Goal: Task Accomplishment & Management: Manage account settings

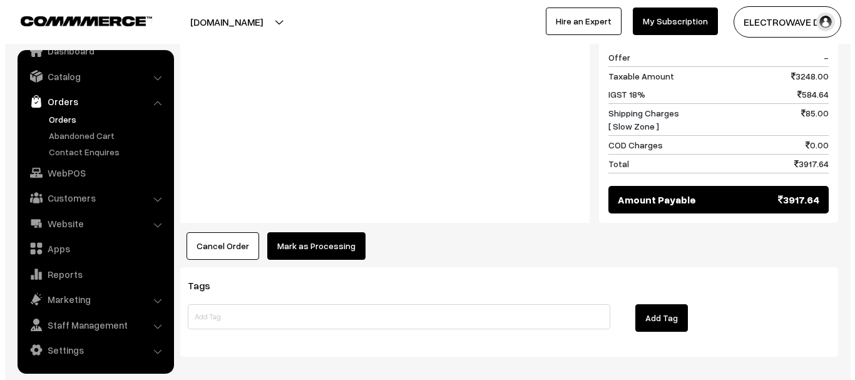
scroll to position [751, 0]
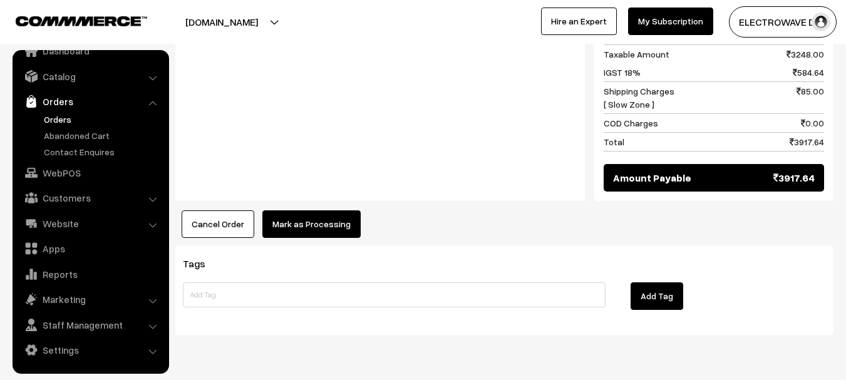
click at [332, 210] on button "Mark as Processing" at bounding box center [311, 224] width 98 height 28
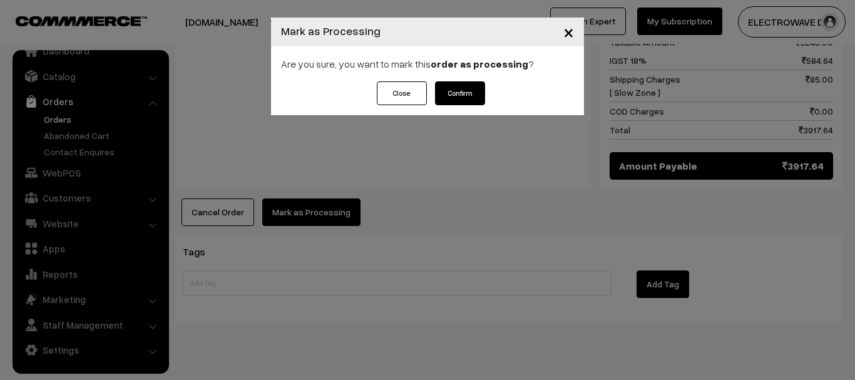
click at [473, 93] on button "Confirm" at bounding box center [460, 93] width 50 height 24
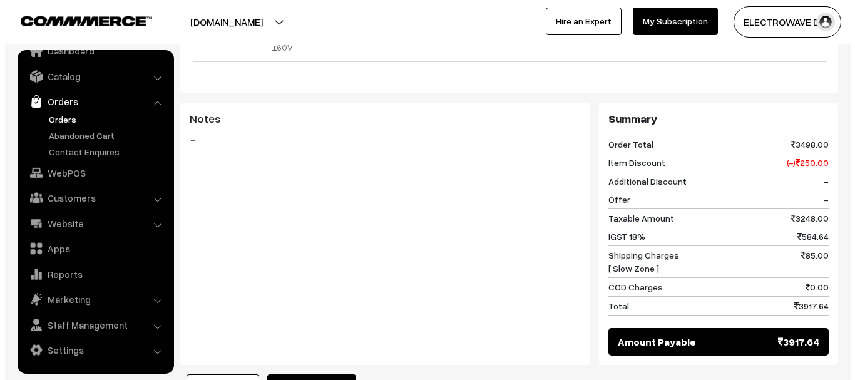
scroll to position [689, 0]
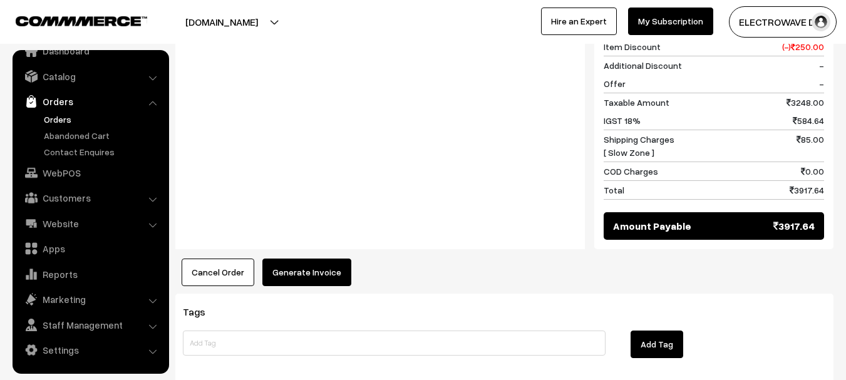
click at [294, 259] on button "Generate Invoice" at bounding box center [306, 273] width 89 height 28
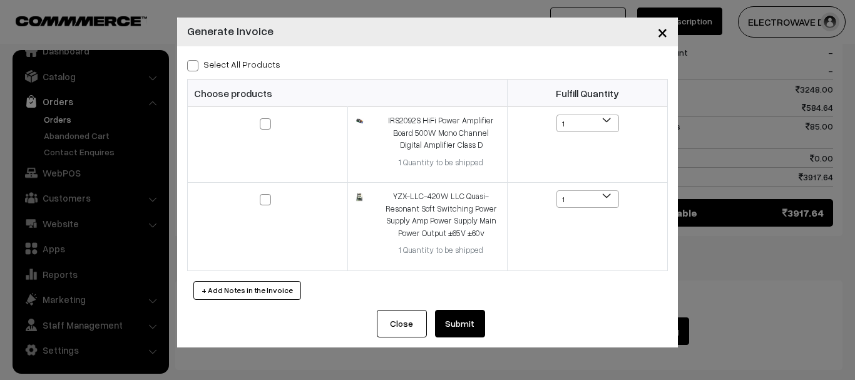
drag, startPoint x: 188, startPoint y: 63, endPoint x: 221, endPoint y: 102, distance: 51.5
click at [188, 63] on span at bounding box center [192, 65] width 11 height 11
click at [188, 63] on input "Select All Products" at bounding box center [191, 63] width 8 height 8
checkbox input "true"
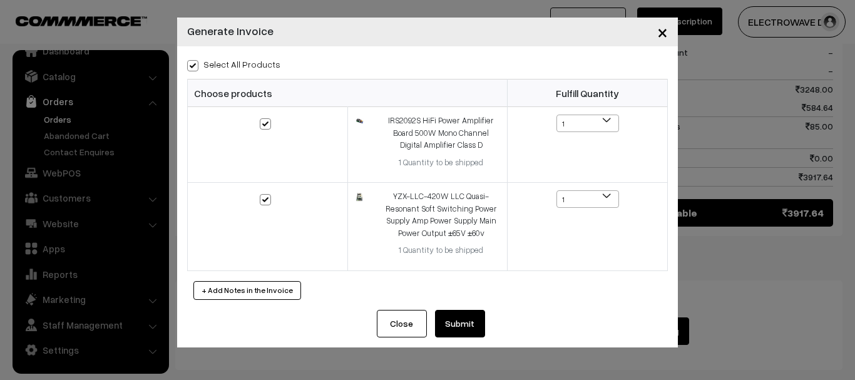
checkbox input "true"
click at [460, 326] on button "Submit" at bounding box center [460, 324] width 50 height 28
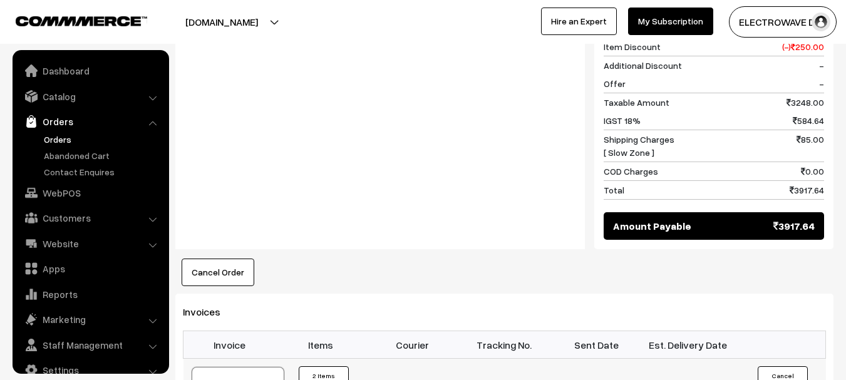
drag, startPoint x: 0, startPoint y: 0, endPoint x: 245, endPoint y: 348, distance: 425.9
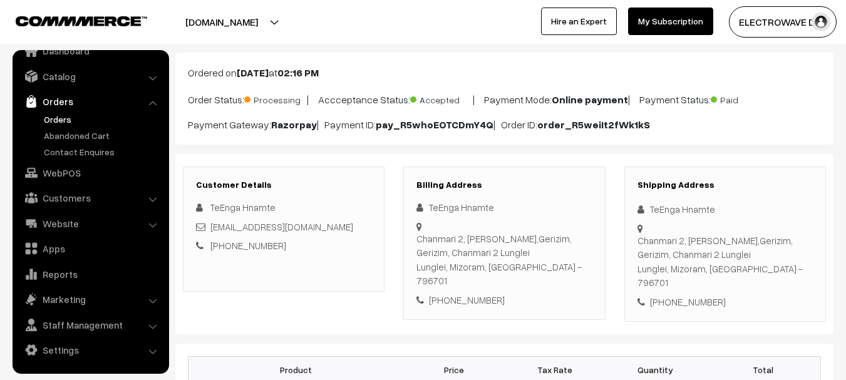
scroll to position [63, 0]
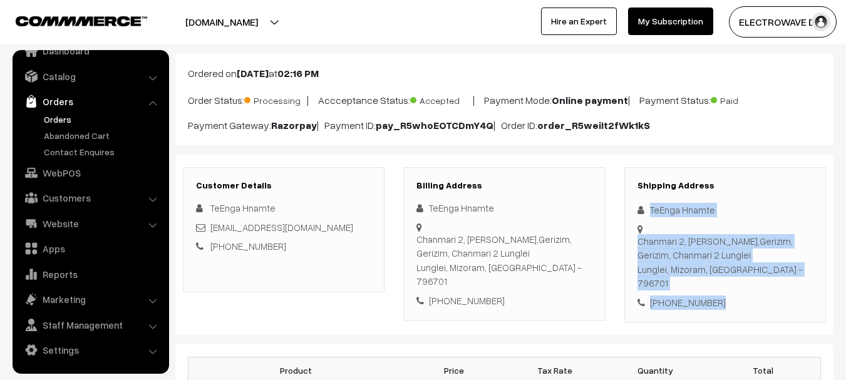
drag, startPoint x: 646, startPoint y: 204, endPoint x: 753, endPoint y: 285, distance: 134.0
click at [753, 285] on div "Shipping Address TeEnga Hnamte Chanmari 2, Lunglei,Gerizim, Gerizim, Chanmari 2…" at bounding box center [725, 245] width 202 height 156
copy div "TeEnga Hnamte Chanmari 2, Lunglei,Gerizim, Gerizim, Chanmari 2 Lunglei Lunglei,…"
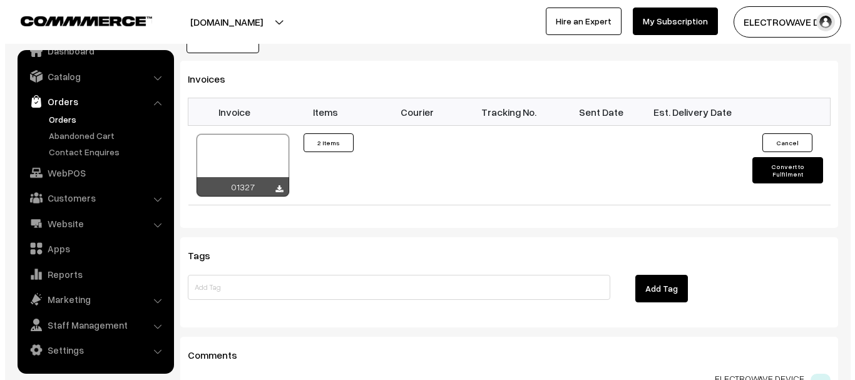
scroll to position [939, 0]
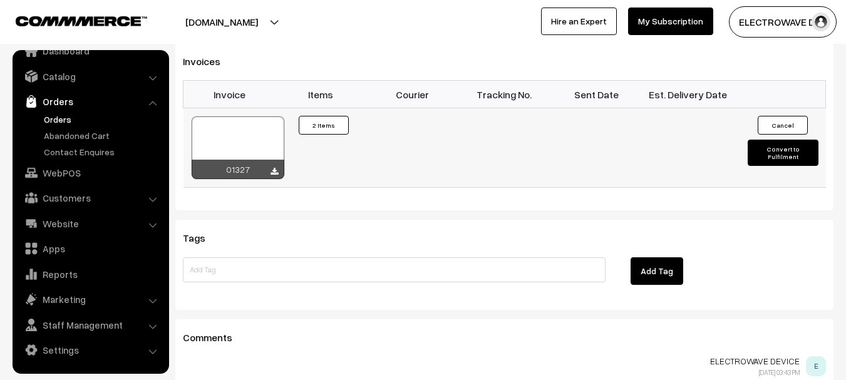
click at [787, 140] on button "Convert to Fulfilment" at bounding box center [783, 153] width 71 height 26
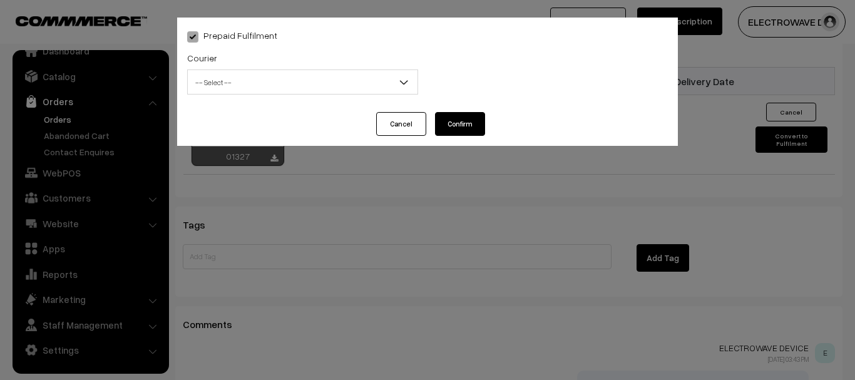
click at [323, 85] on span "-- Select --" at bounding box center [303, 82] width 230 height 22
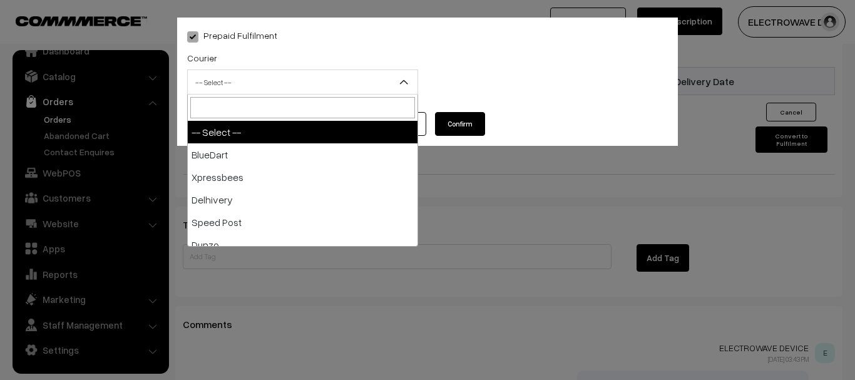
type input "i"
type input "po"
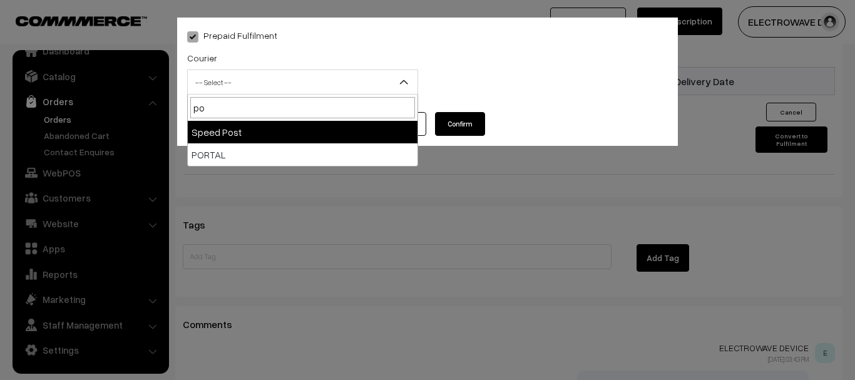
select select "5"
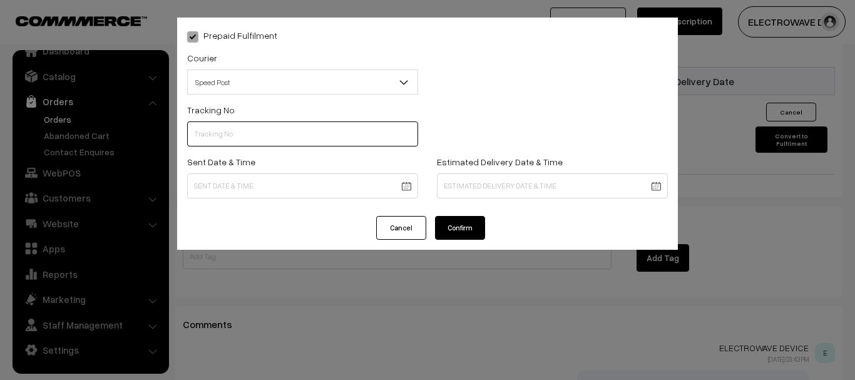
click at [316, 133] on input "text" at bounding box center [302, 133] width 231 height 25
type input "ET156243995IN"
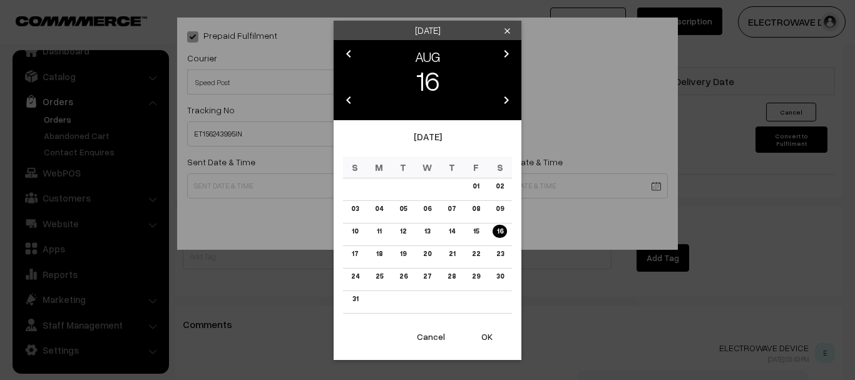
click at [489, 334] on button "OK" at bounding box center [487, 337] width 50 height 28
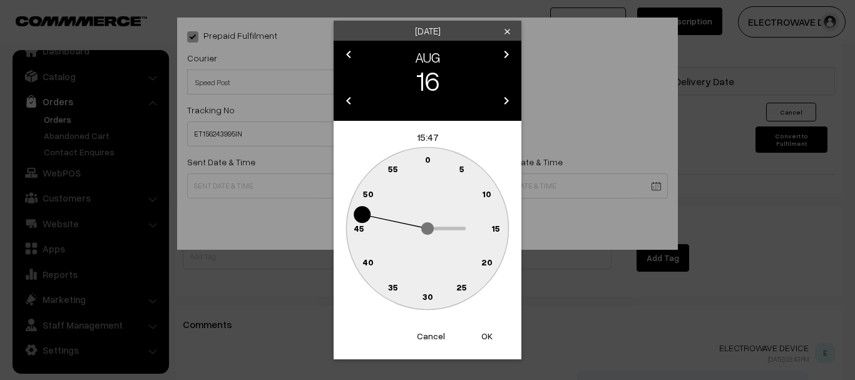
click at [489, 334] on button "OK" at bounding box center [487, 336] width 50 height 28
type input "16-08-2025 15:47"
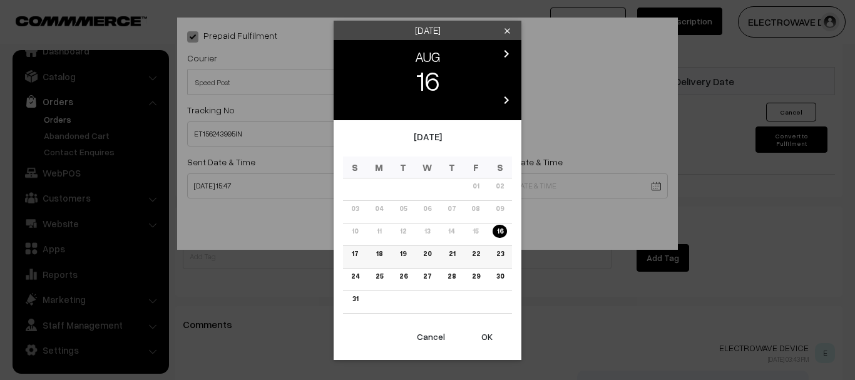
click at [471, 255] on link "22" at bounding box center [476, 253] width 16 height 13
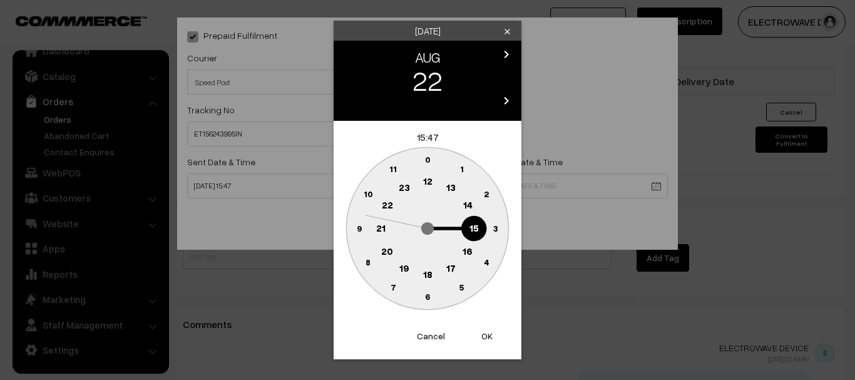
click at [486, 327] on button "OK" at bounding box center [487, 336] width 50 height 28
type input "22-08-2025 15:47"
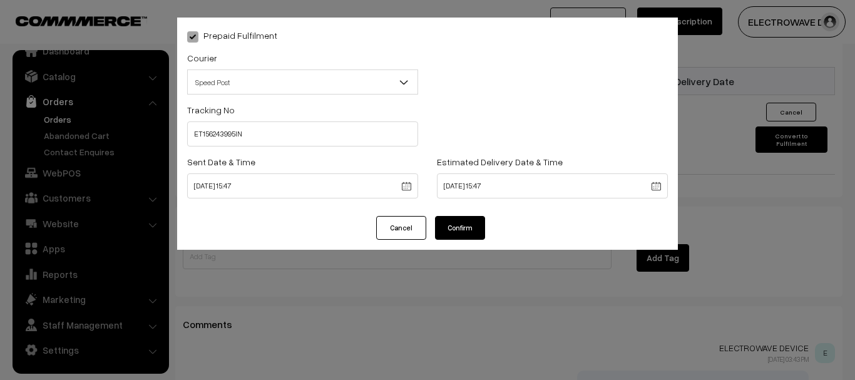
click at [465, 240] on div "Cancel Confirm" at bounding box center [427, 233] width 501 height 34
click at [469, 234] on button "Confirm" at bounding box center [460, 228] width 50 height 24
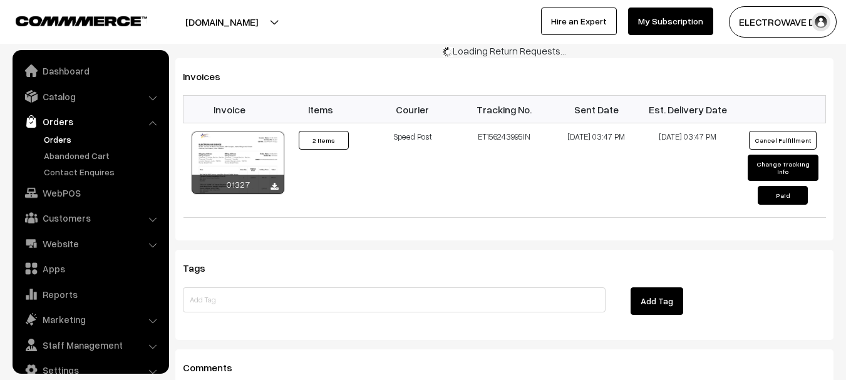
scroll to position [20, 0]
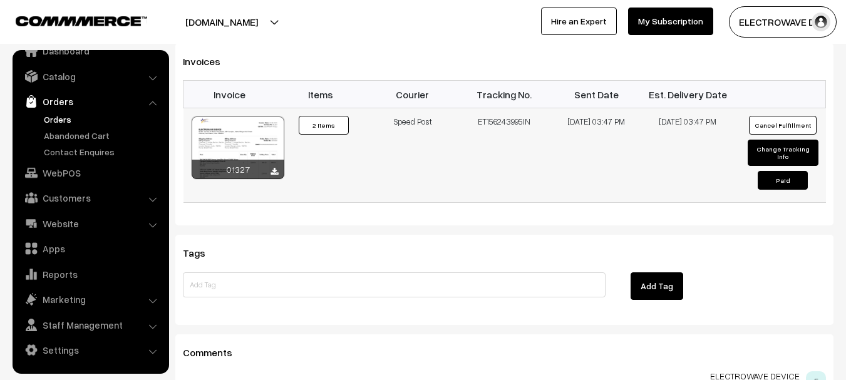
drag, startPoint x: 501, startPoint y: 85, endPoint x: 548, endPoint y: 82, distance: 47.7
click at [548, 108] on td "ET156243995IN" at bounding box center [504, 155] width 92 height 95
click at [64, 120] on link "Orders" at bounding box center [103, 119] width 124 height 13
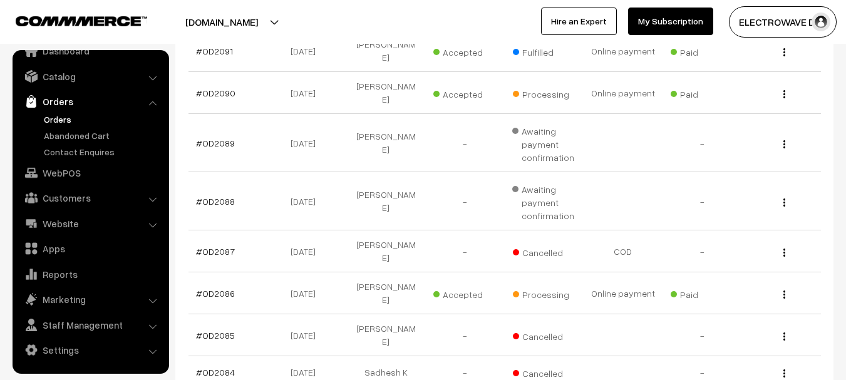
scroll to position [229, 0]
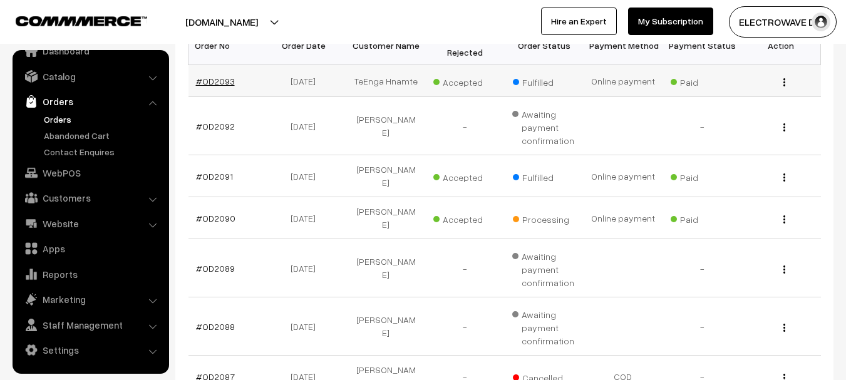
click at [212, 78] on link "#OD2093" at bounding box center [215, 81] width 39 height 11
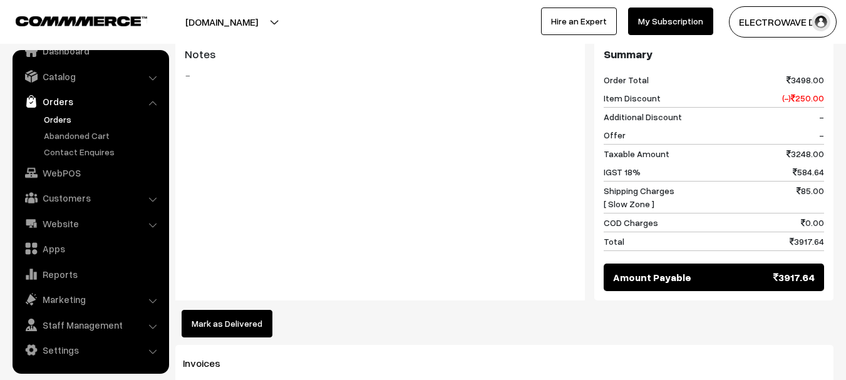
scroll to position [751, 0]
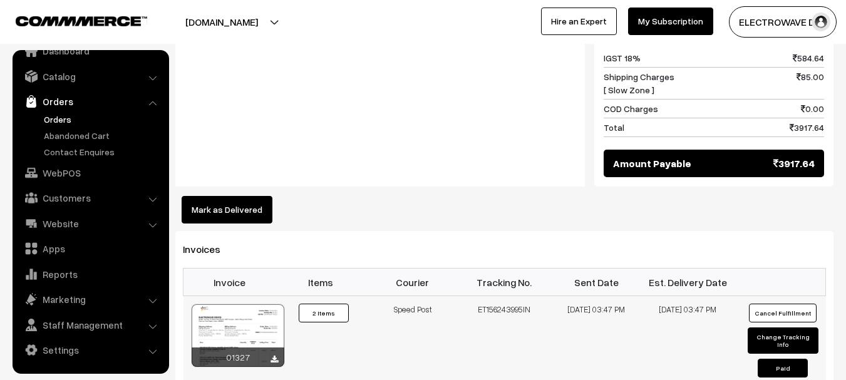
click at [238, 304] on div at bounding box center [238, 335] width 93 height 63
click at [56, 116] on link "Orders" at bounding box center [103, 119] width 124 height 13
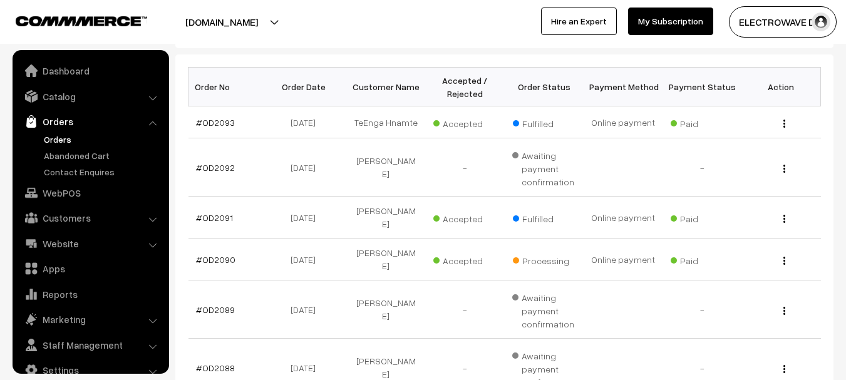
scroll to position [20, 0]
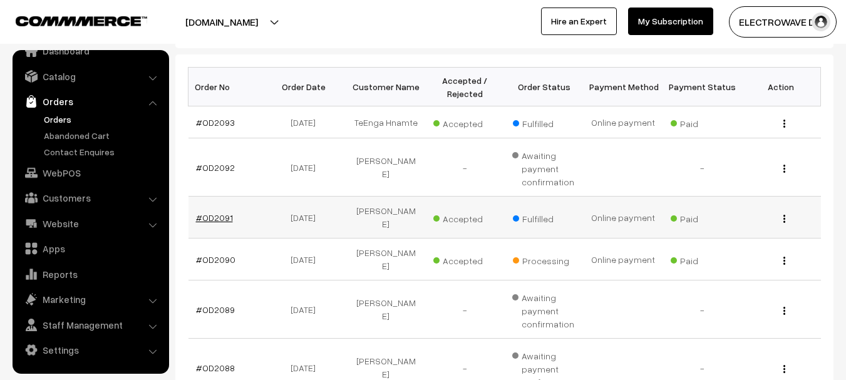
click at [207, 215] on link "#OD2091" at bounding box center [214, 217] width 37 height 11
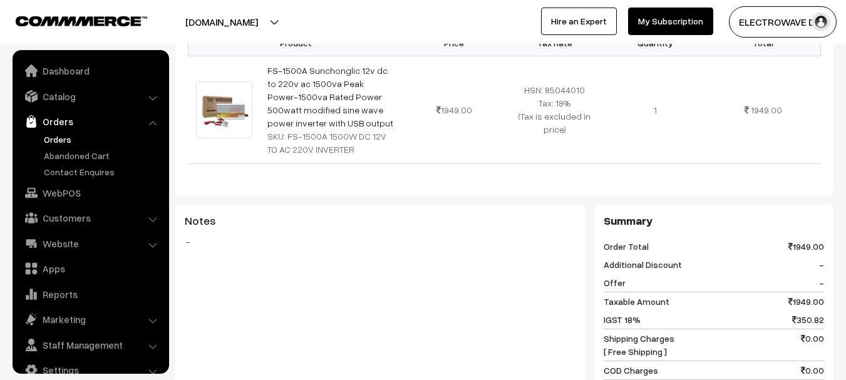
scroll to position [20, 0]
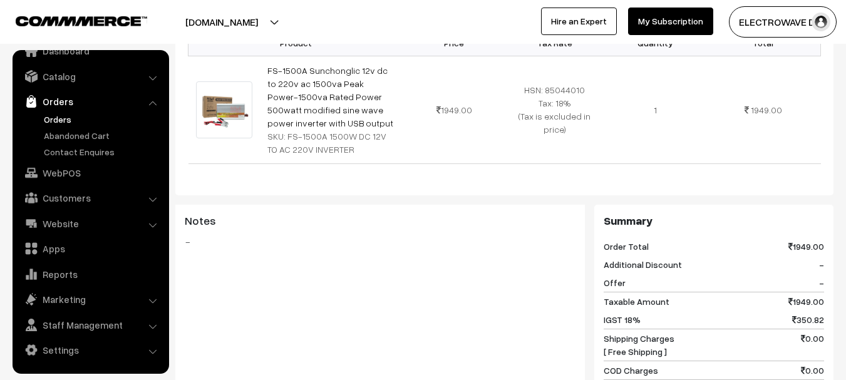
click at [60, 121] on link "Orders" at bounding box center [103, 119] width 124 height 13
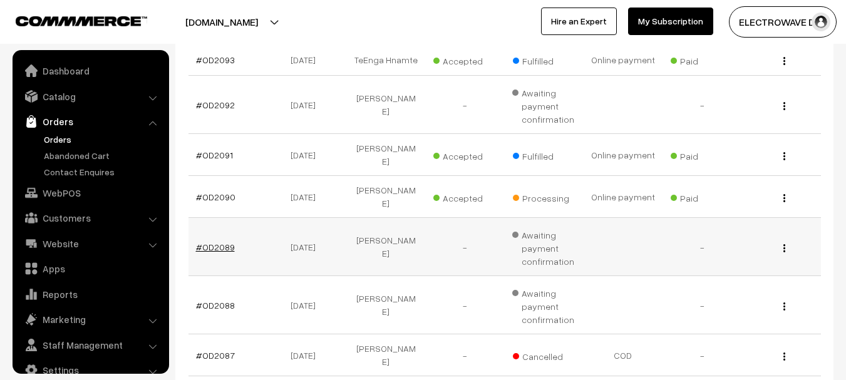
scroll to position [20, 0]
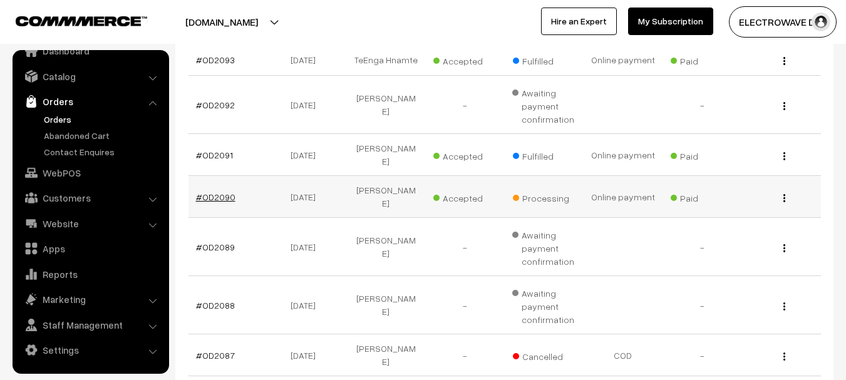
click at [214, 192] on link "#OD2090" at bounding box center [215, 197] width 39 height 11
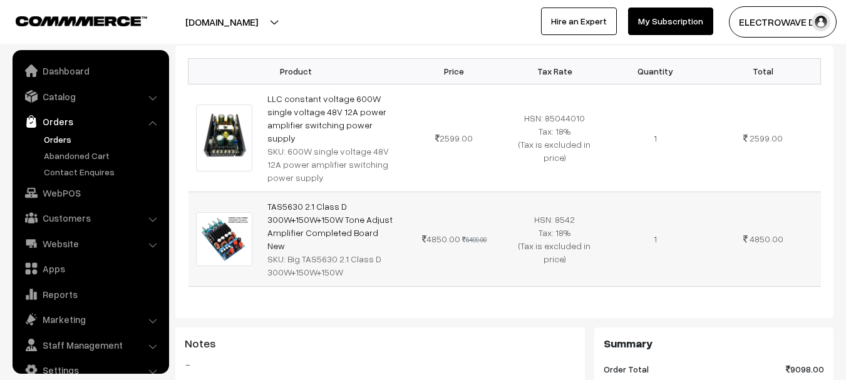
scroll to position [20, 0]
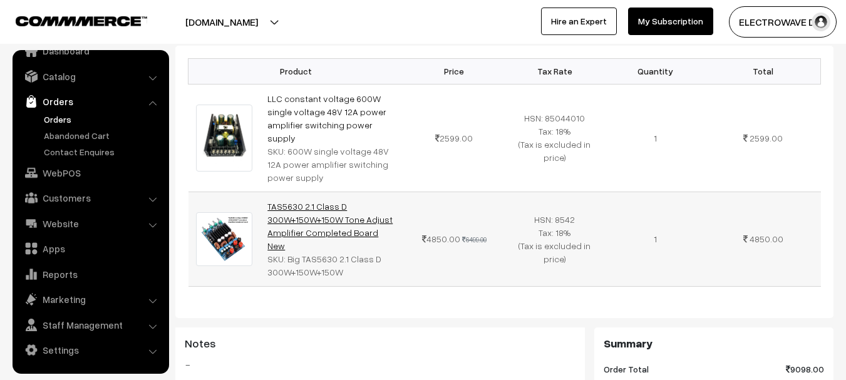
click at [300, 201] on link "TAS5630 2.1 Class D 300W+150W+150W Tone Adjust Amplifier Completed Board New" at bounding box center [329, 226] width 125 height 50
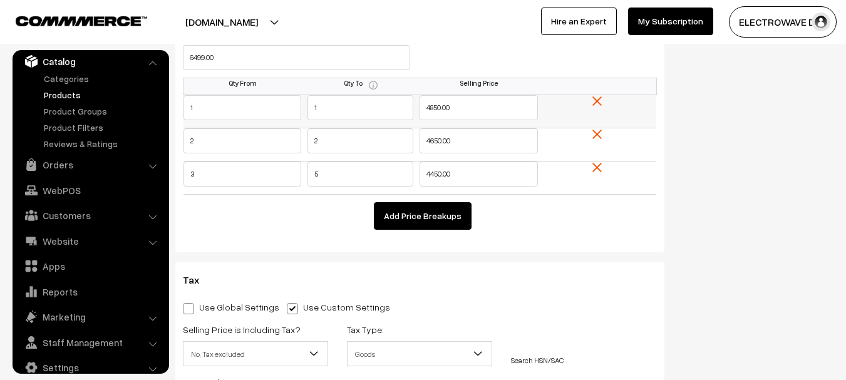
scroll to position [1064, 0]
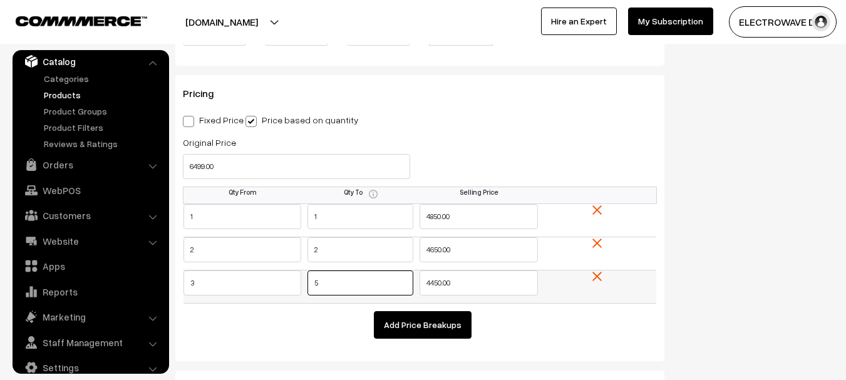
drag, startPoint x: 312, startPoint y: 282, endPoint x: 277, endPoint y: 285, distance: 35.1
click at [277, 285] on tr "3 5 4450.00" at bounding box center [419, 286] width 473 height 33
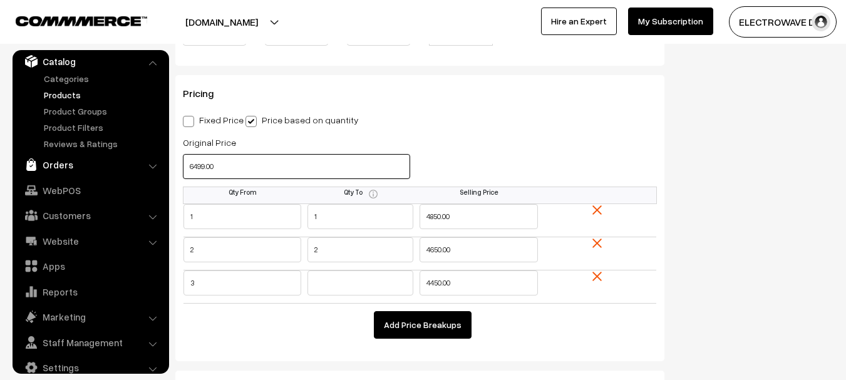
drag, startPoint x: 259, startPoint y: 166, endPoint x: 148, endPoint y: 164, distance: 111.5
click at [148, 164] on body "Thank you for showing interest. Our team will call you shortly. Close dhruvpro.…" at bounding box center [423, 361] width 846 height 2851
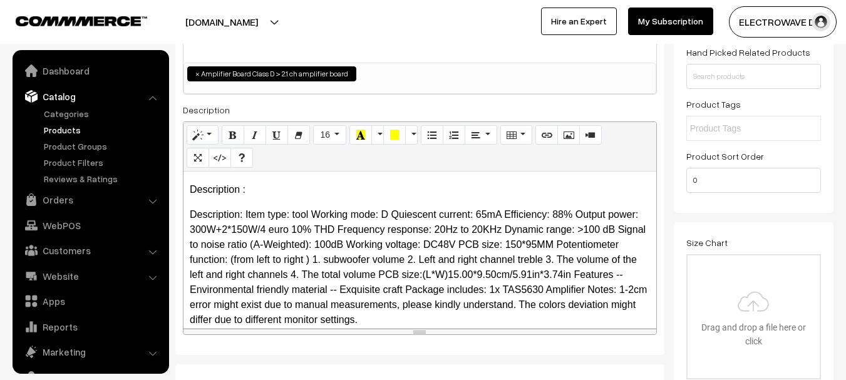
scroll to position [188, 0]
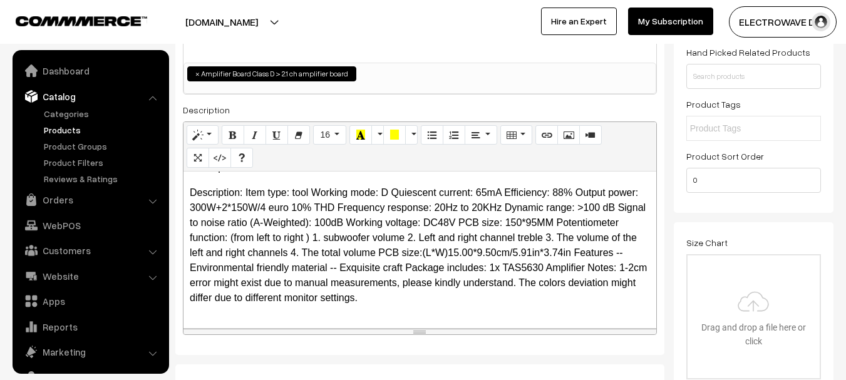
click at [459, 265] on p "Description: Item type: tool Working mode: D Quiescent current: 65mA Efficiency…" at bounding box center [420, 245] width 460 height 120
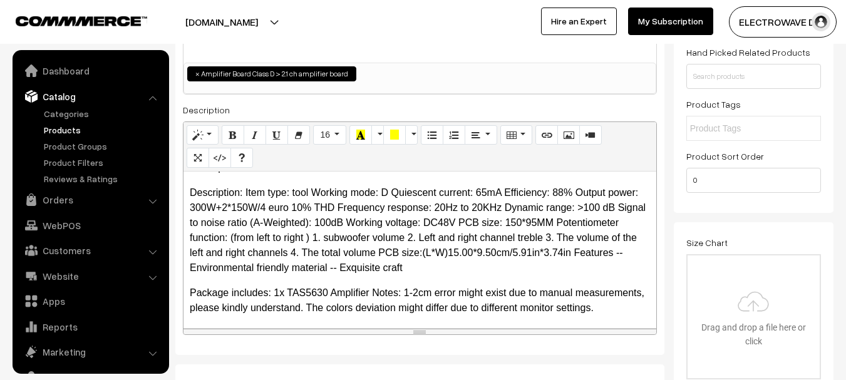
click at [476, 237] on p "Description: Item type: tool Working mode: D Quiescent current: 65mA Efficiency…" at bounding box center [420, 230] width 460 height 90
click at [474, 240] on p "Description: Item type: tool Working mode: D Quiescent current: 65mA Efficiency…" at bounding box center [420, 230] width 460 height 90
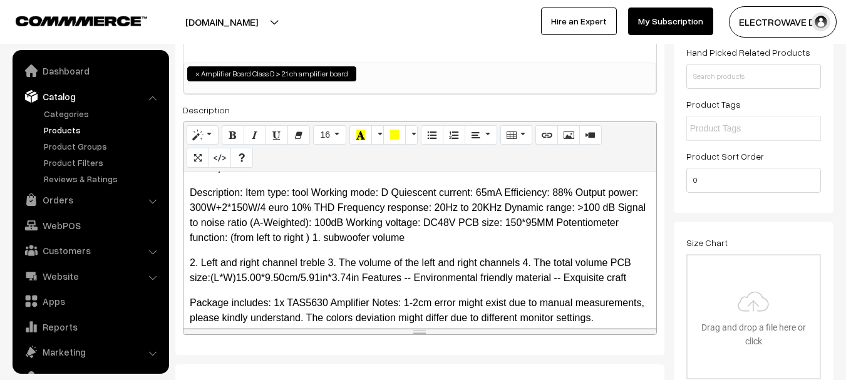
click at [377, 242] on p "Description: Item type: tool Working mode: D Quiescent current: 65mA Efficiency…" at bounding box center [420, 215] width 460 height 60
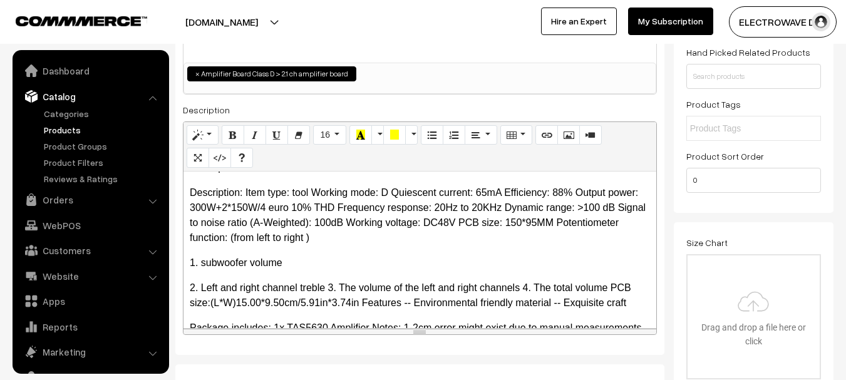
click at [331, 287] on p "2. Left and right channel treble 3. The volume of the left and right channels 4…" at bounding box center [420, 295] width 460 height 30
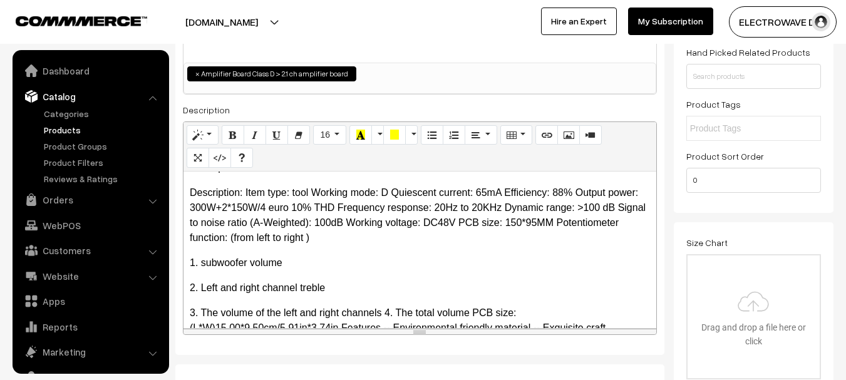
click at [383, 317] on p "3. The volume of the left and right channels 4. The total volume PCB size:(L*W)…" at bounding box center [420, 321] width 460 height 30
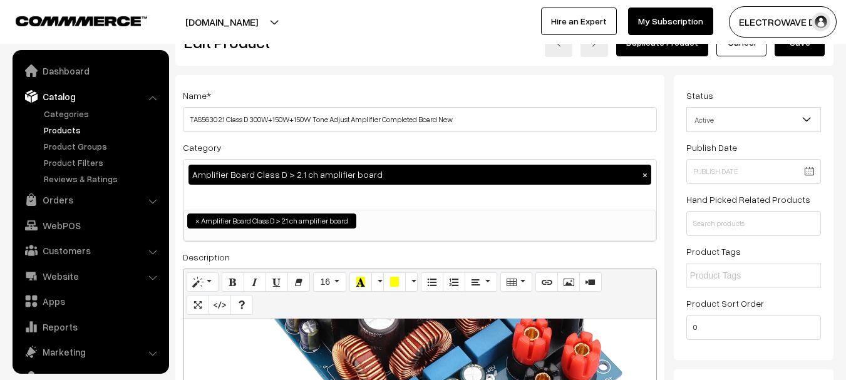
scroll to position [0, 0]
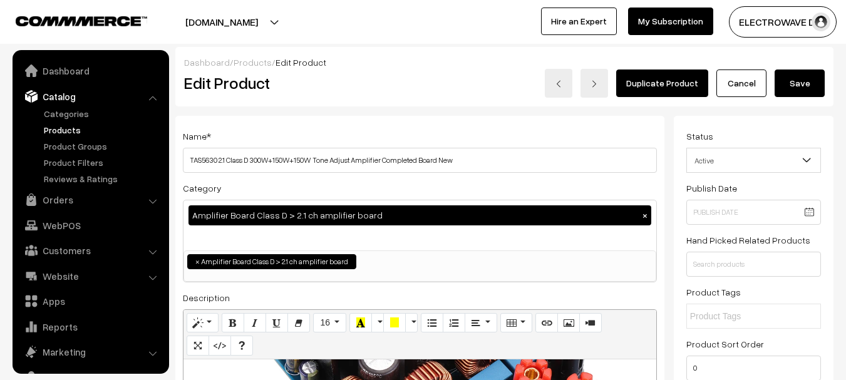
click at [780, 79] on button "Save" at bounding box center [799, 83] width 50 height 28
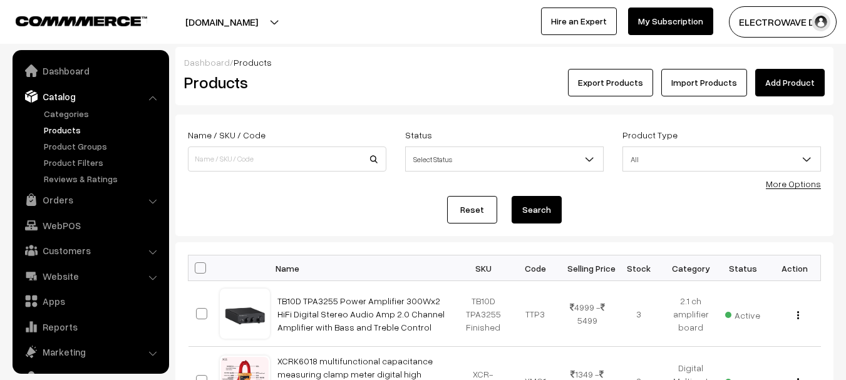
scroll to position [35, 0]
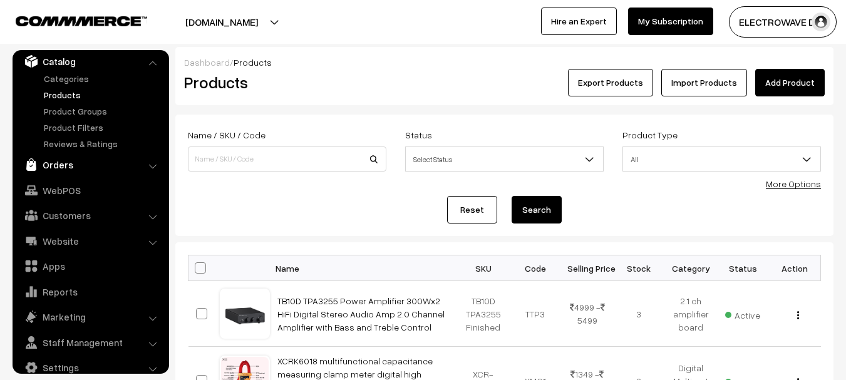
click at [64, 172] on link "Orders" at bounding box center [90, 164] width 149 height 23
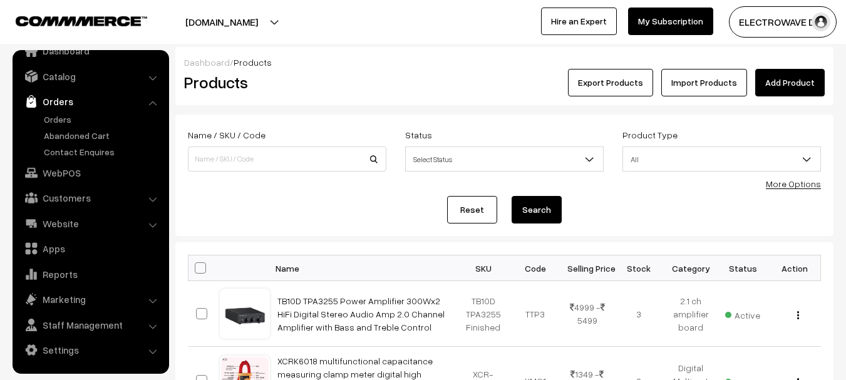
scroll to position [20, 0]
click at [60, 120] on link "Orders" at bounding box center [103, 119] width 124 height 13
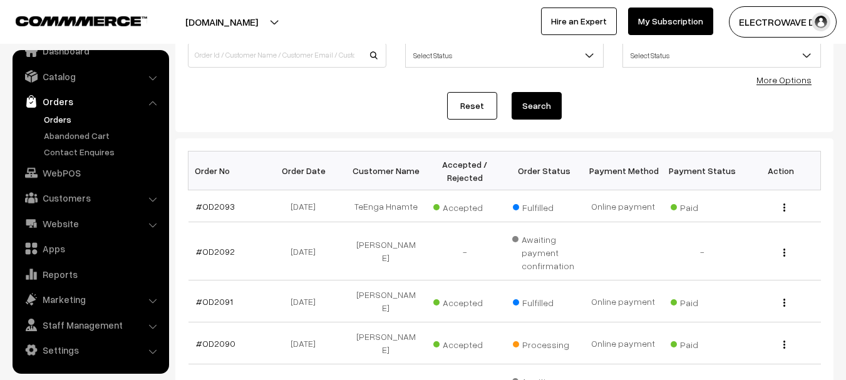
scroll to position [188, 0]
